Goal: Entertainment & Leisure: Consume media (video, audio)

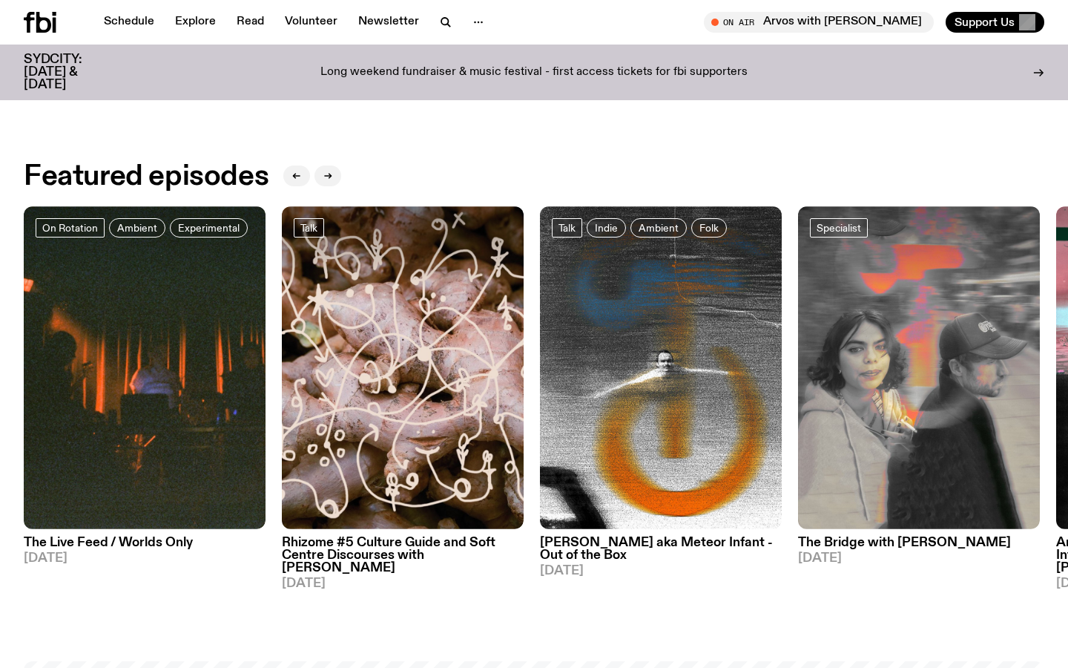
scroll to position [606, 0]
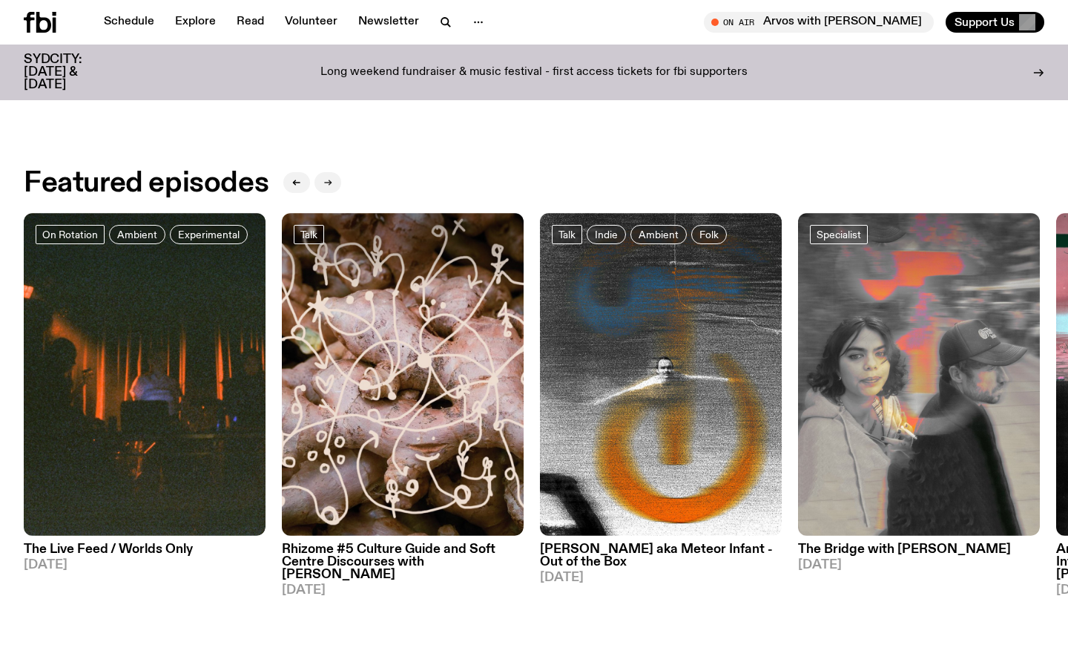
click at [329, 185] on icon "button" at bounding box center [327, 182] width 9 height 9
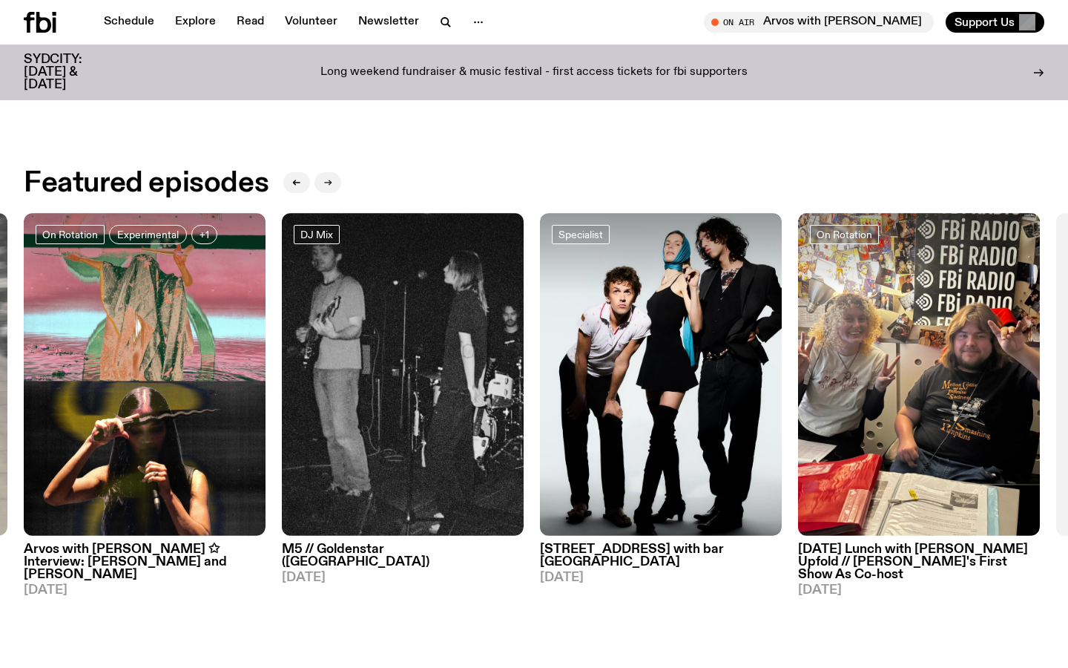
click at [329, 185] on icon "button" at bounding box center [327, 182] width 9 height 9
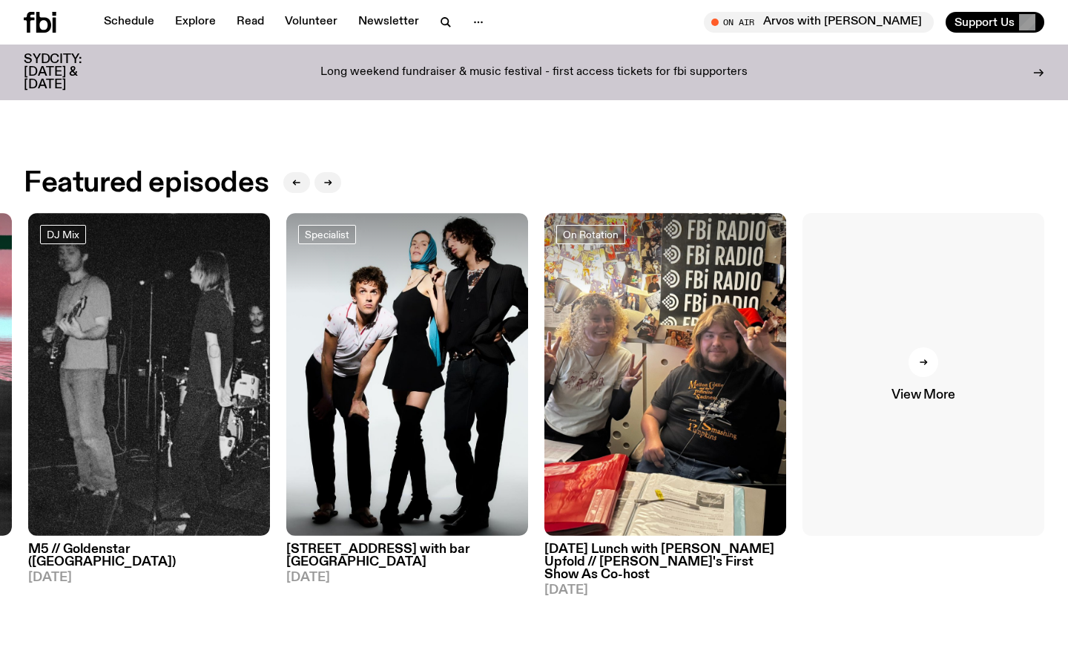
click at [996, 392] on link "View More" at bounding box center [924, 374] width 242 height 323
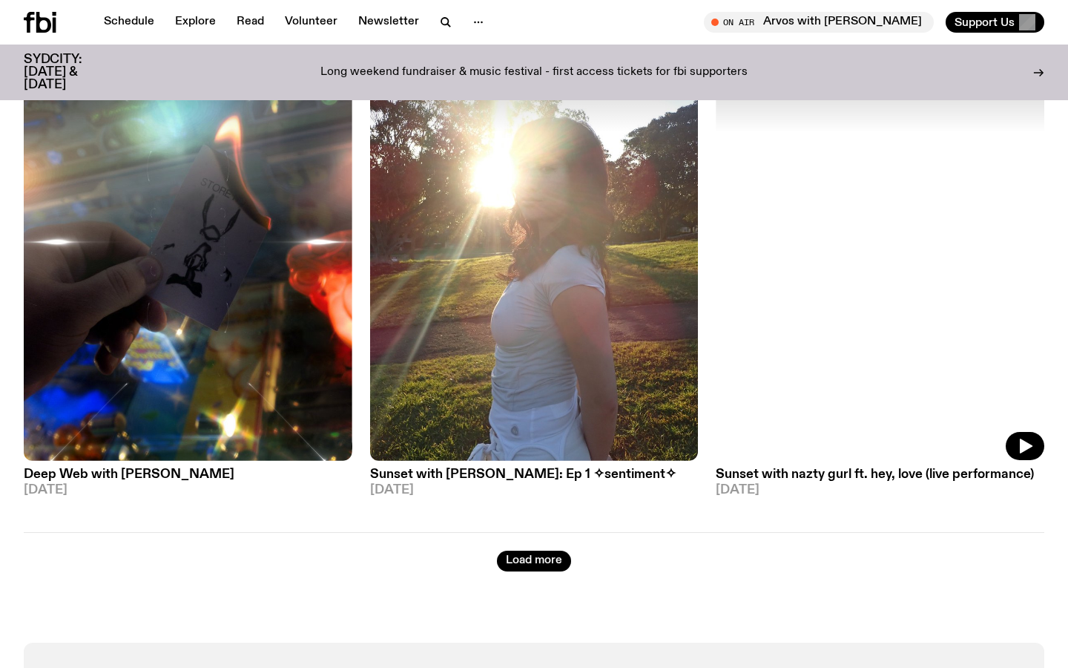
scroll to position [3838, 0]
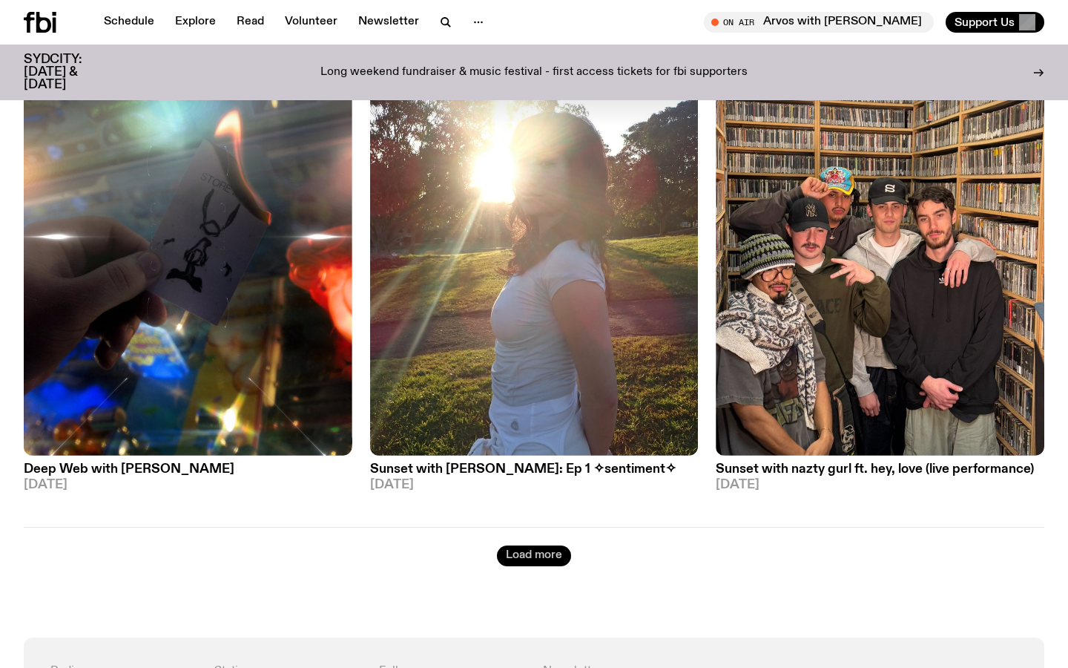
click at [507, 550] on button "Load more" at bounding box center [534, 555] width 74 height 21
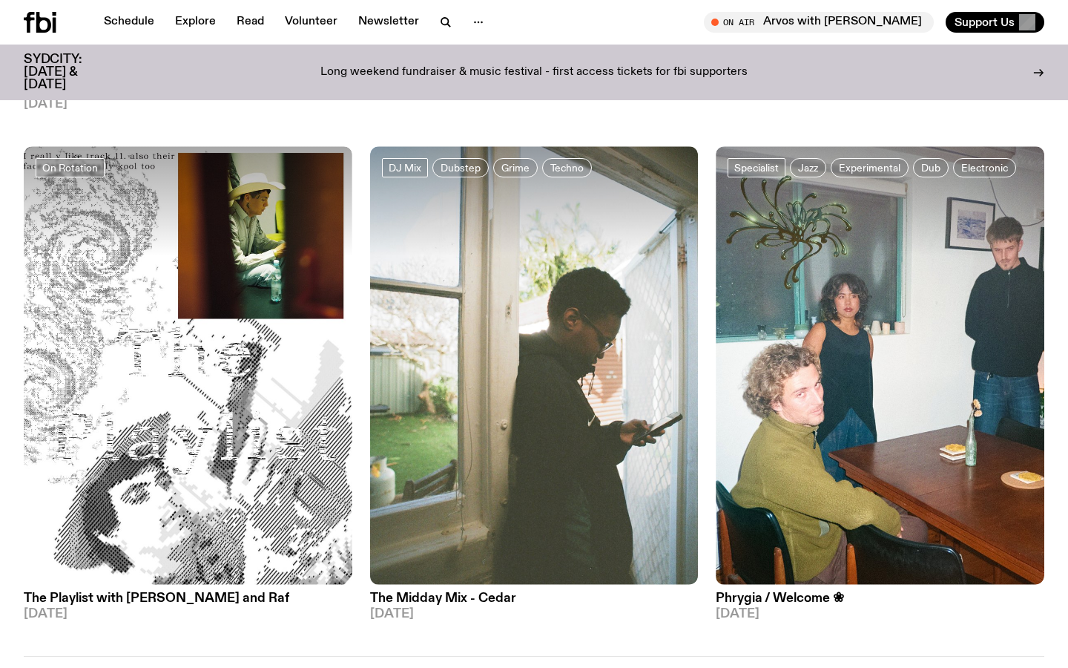
scroll to position [8058, 0]
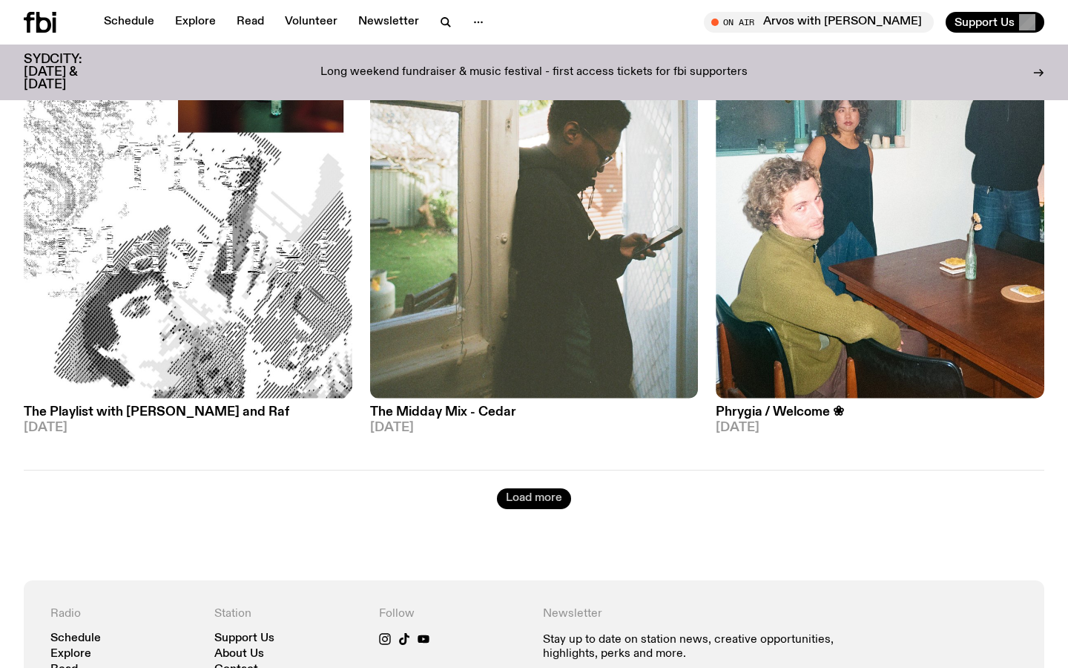
click at [529, 488] on button "Load more" at bounding box center [534, 498] width 74 height 21
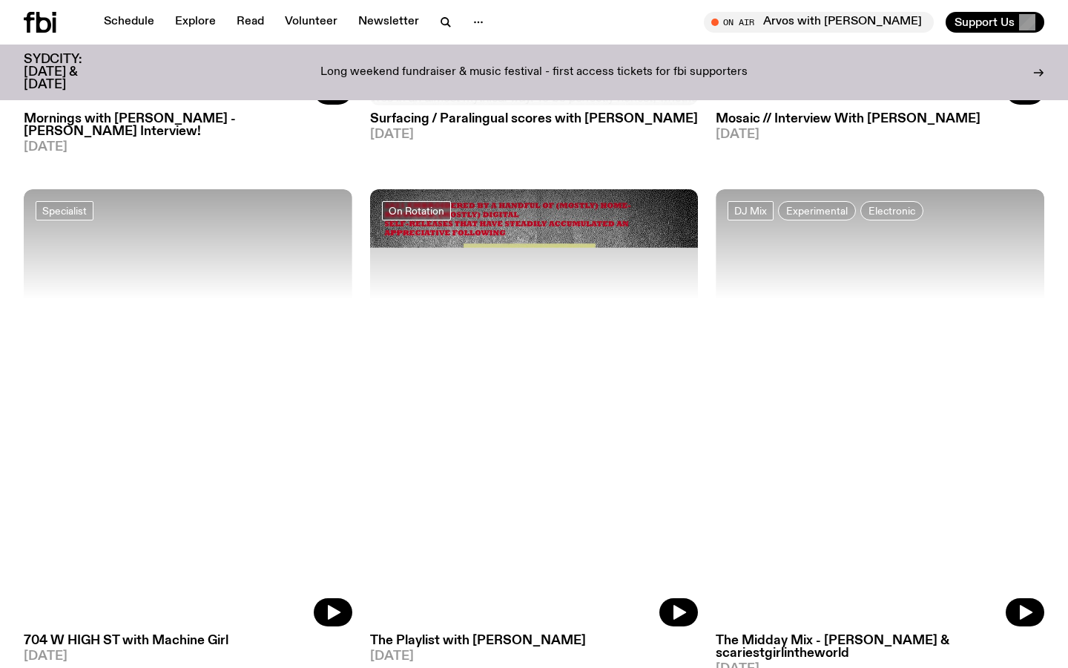
scroll to position [12088, 0]
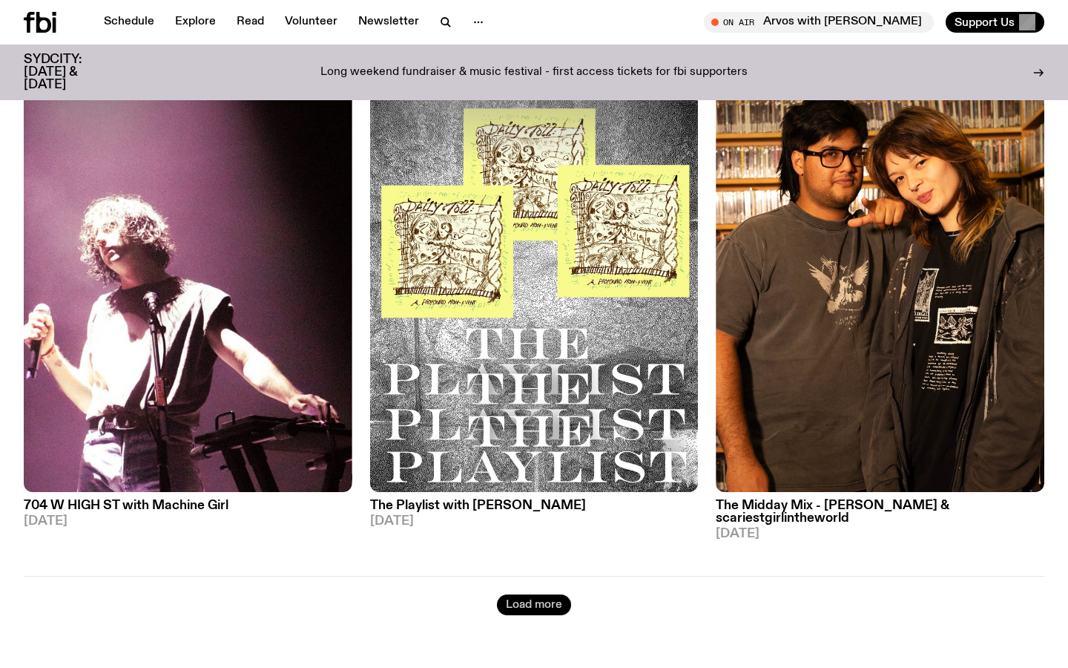
click at [539, 594] on button "Load more" at bounding box center [534, 604] width 74 height 21
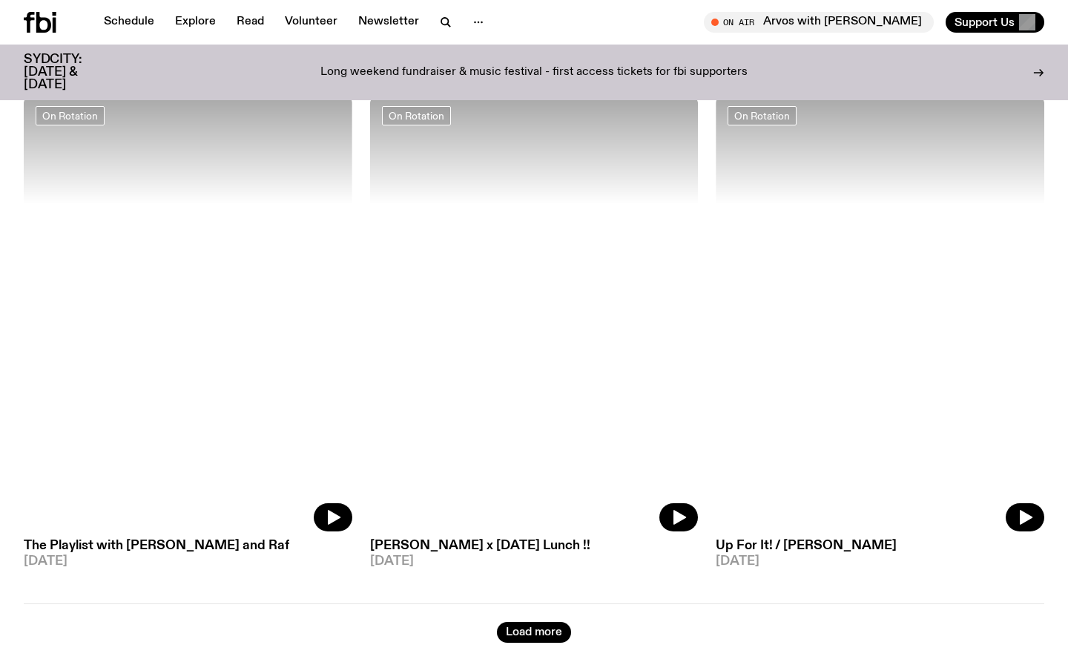
scroll to position [16251, 0]
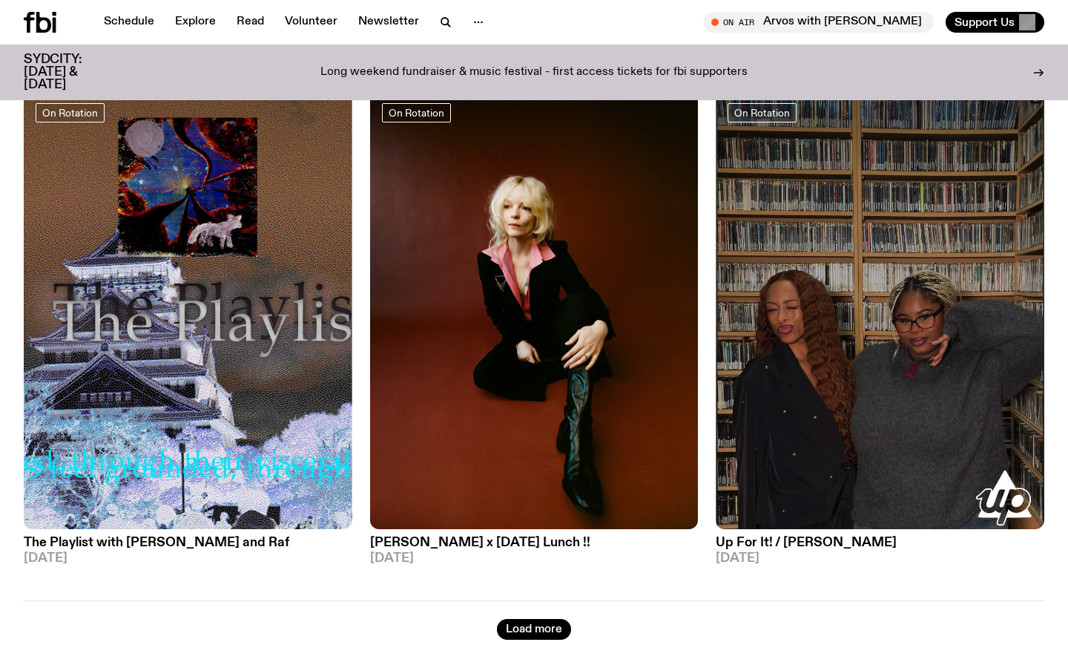
click at [43, 17] on icon at bounding box center [43, 22] width 15 height 21
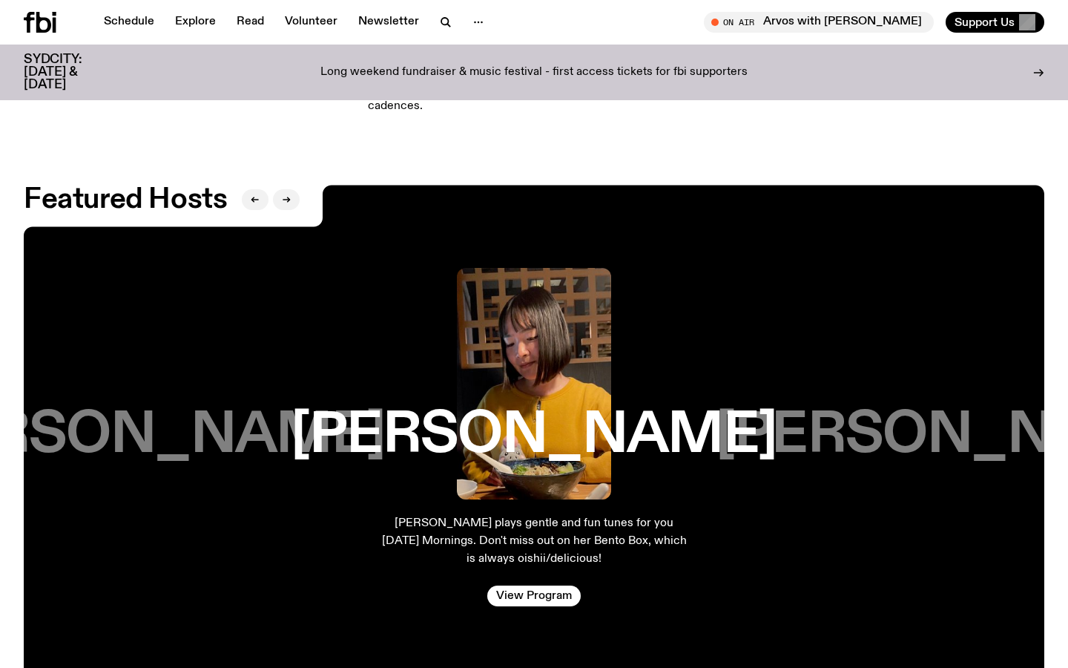
scroll to position [2303, 0]
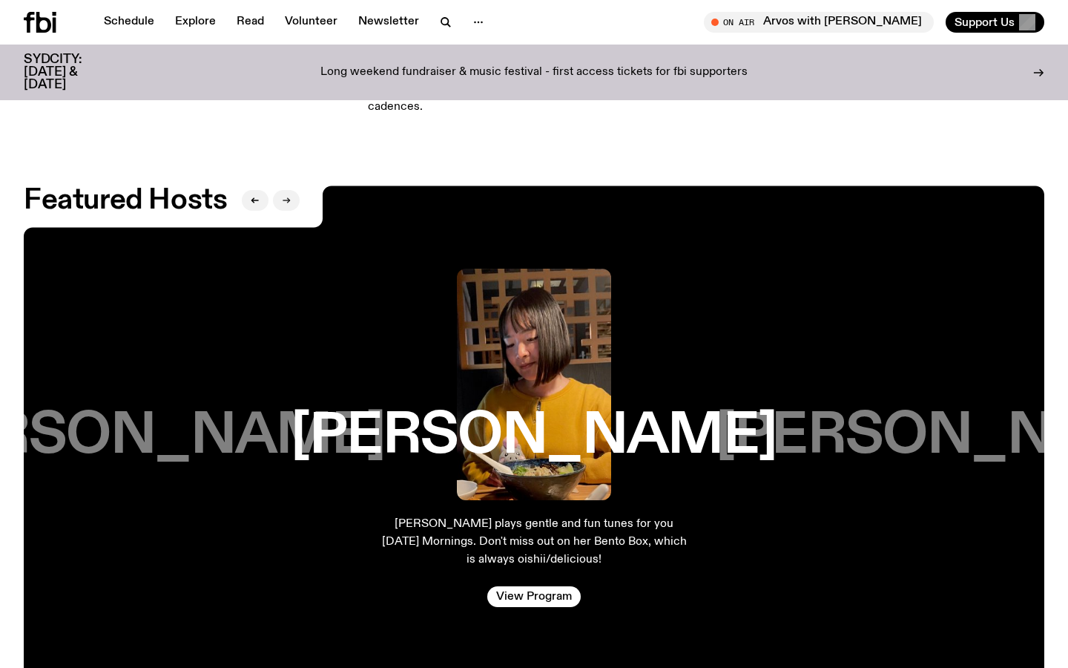
click at [286, 196] on icon "button" at bounding box center [286, 200] width 9 height 9
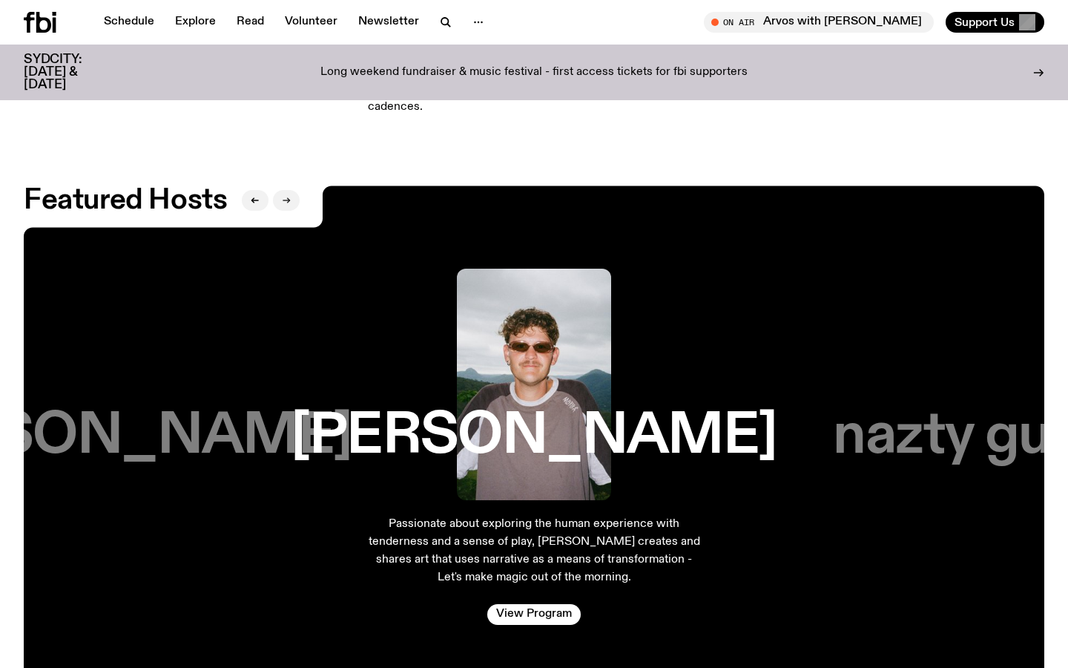
click at [286, 196] on icon "button" at bounding box center [286, 200] width 9 height 9
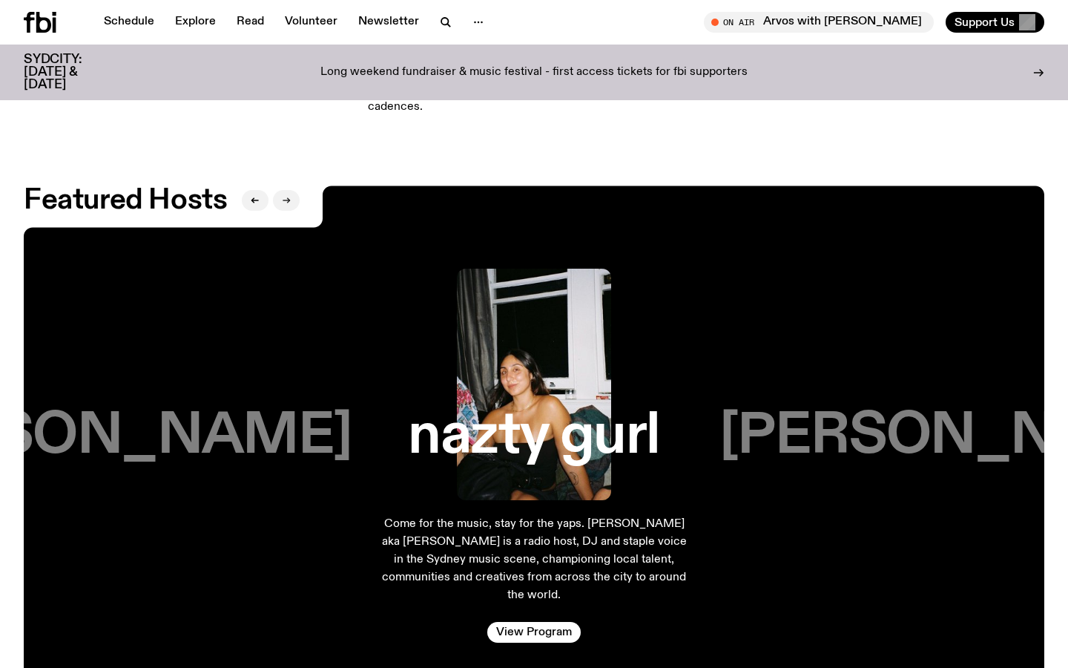
click at [286, 196] on icon "button" at bounding box center [286, 200] width 9 height 9
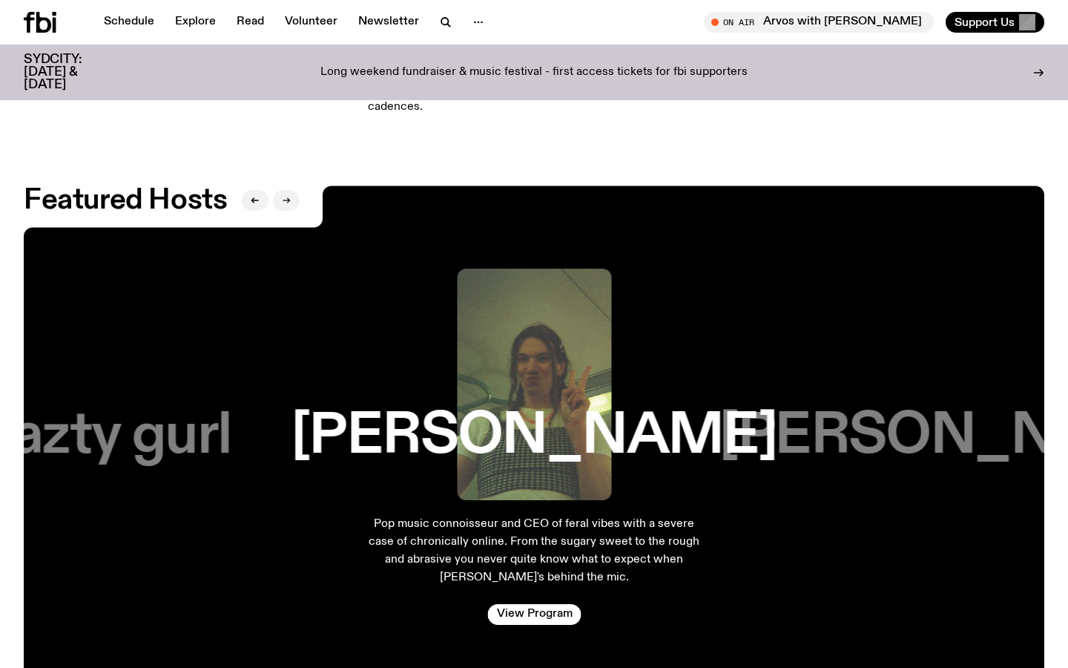
click at [286, 196] on icon "button" at bounding box center [286, 200] width 9 height 9
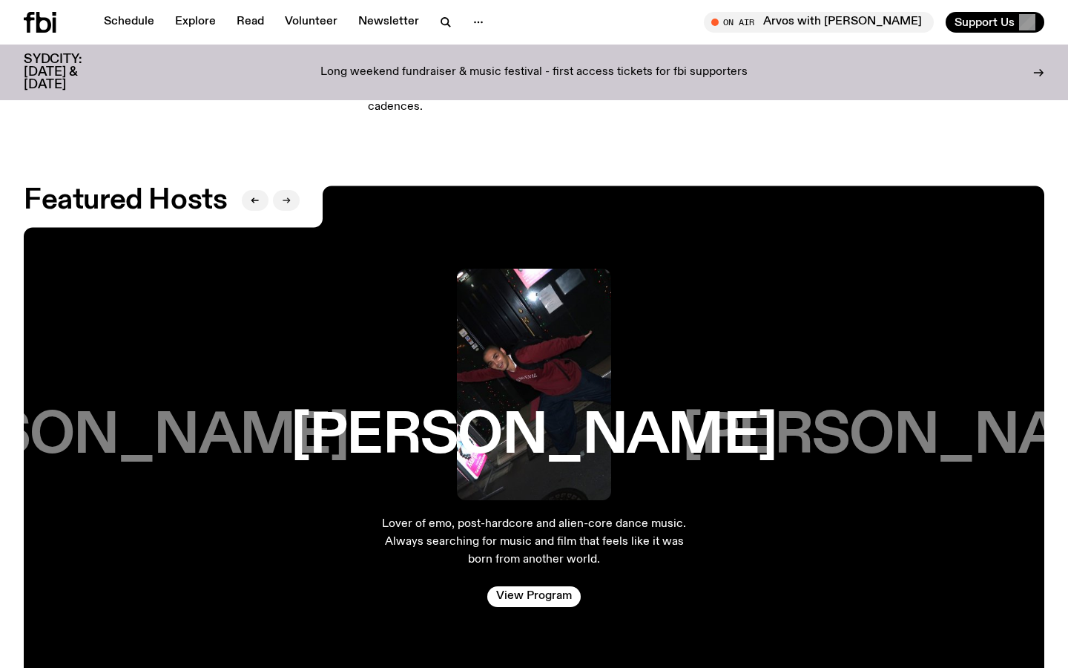
click at [286, 196] on icon "button" at bounding box center [286, 200] width 9 height 9
